Goal: Task Accomplishment & Management: Use online tool/utility

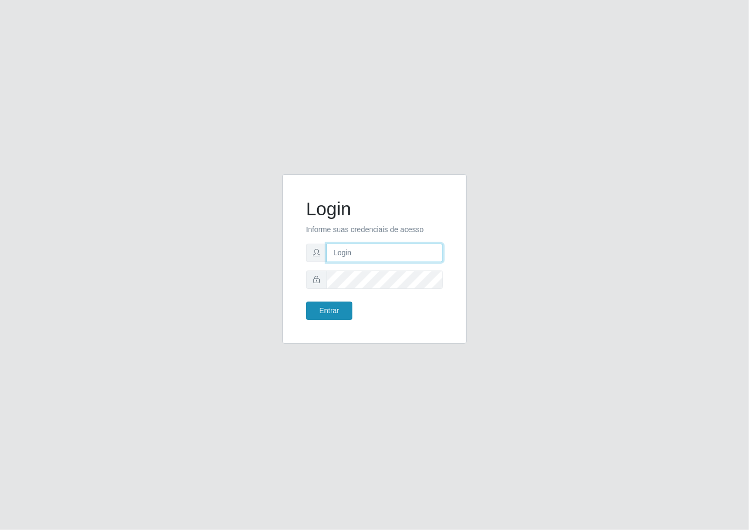
type input "janaina@iwof"
click at [333, 308] on button "Entrar" at bounding box center [329, 311] width 46 height 18
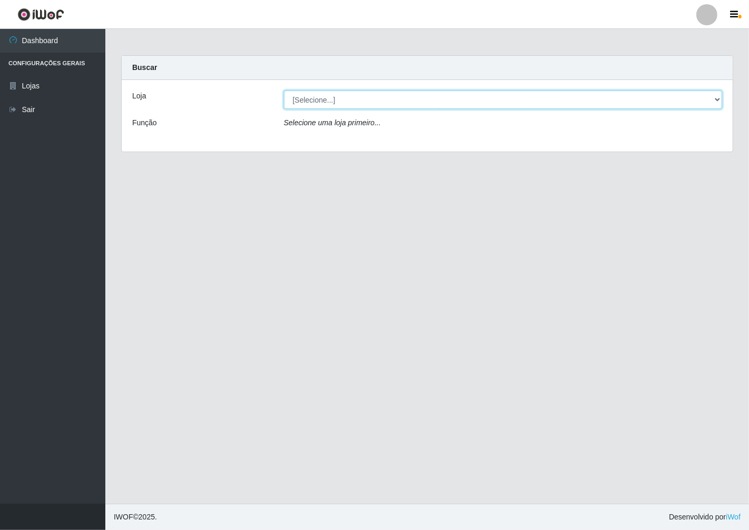
click at [714, 99] on select "[Selecione...] Minimercado Filezão" at bounding box center [503, 100] width 438 height 18
select select "204"
click at [284, 91] on select "[Selecione...] Minimercado Filezão" at bounding box center [503, 100] width 438 height 18
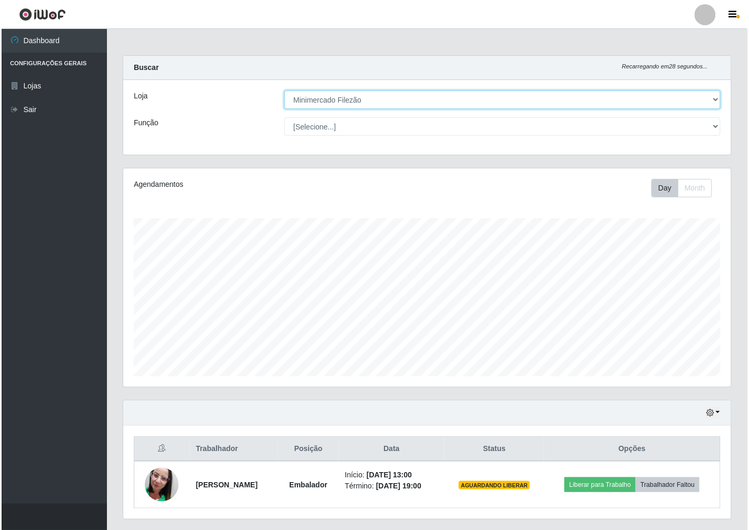
scroll to position [218, 607]
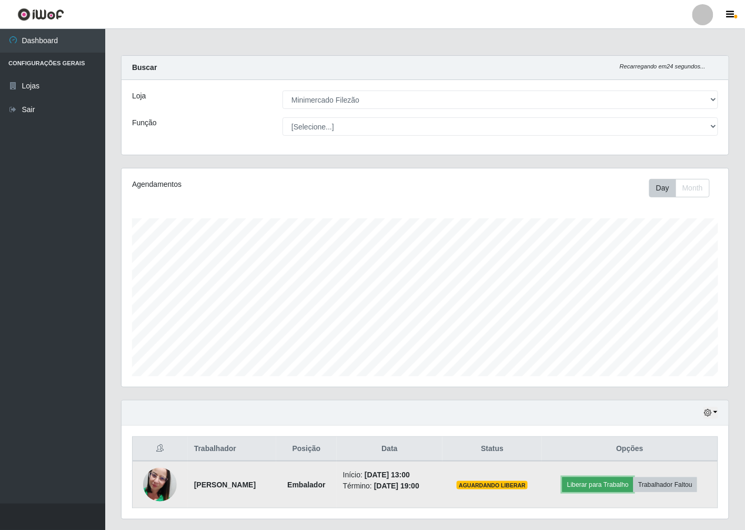
click at [624, 487] on button "Liberar para Trabalho" at bounding box center [598, 484] width 71 height 15
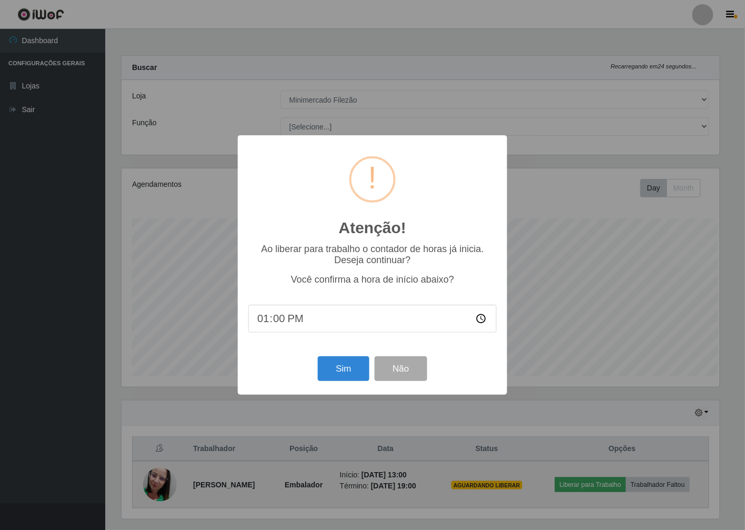
scroll to position [218, 601]
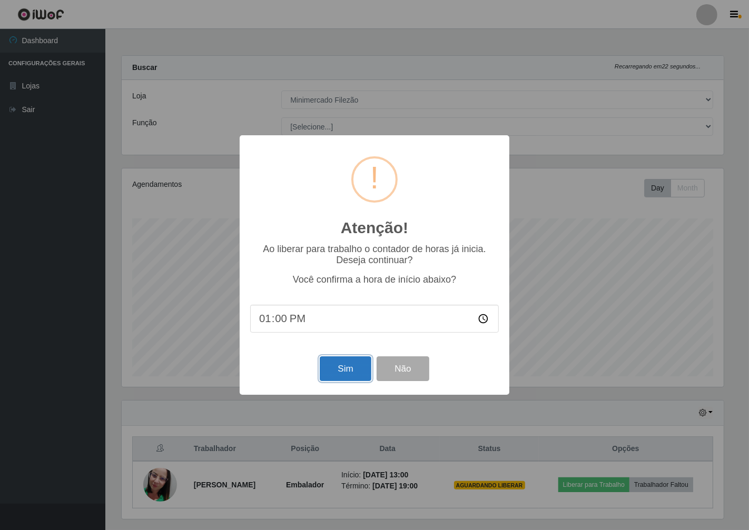
click at [355, 368] on button "Sim" at bounding box center [345, 368] width 51 height 25
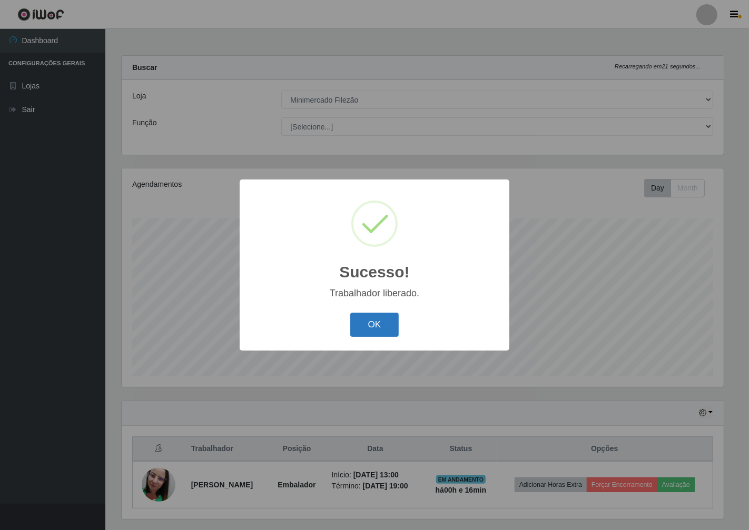
click at [376, 323] on button "OK" at bounding box center [374, 325] width 49 height 25
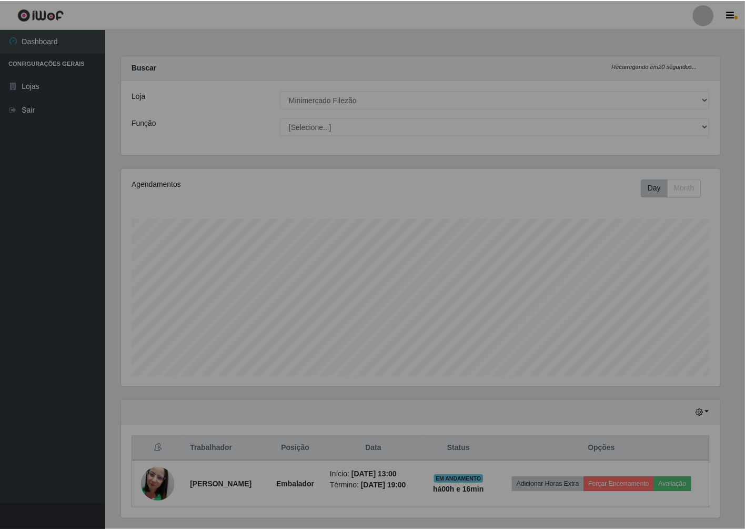
scroll to position [218, 607]
